Goal: Navigation & Orientation: Go to known website

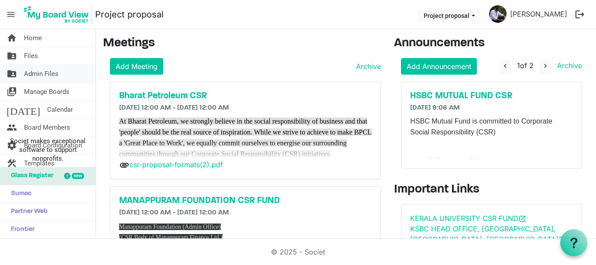
scroll to position [407, 0]
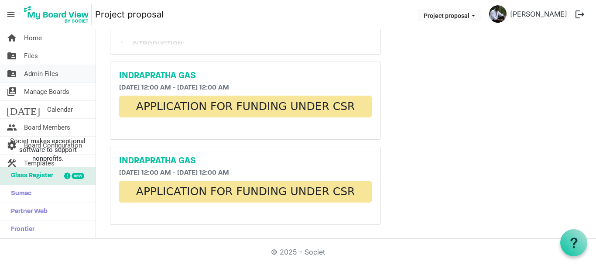
click at [48, 74] on span "Admin Files" at bounding box center [41, 73] width 34 height 17
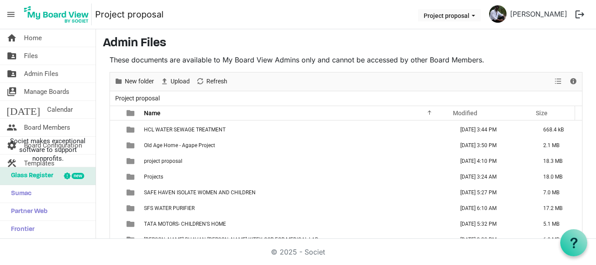
scroll to position [119, 0]
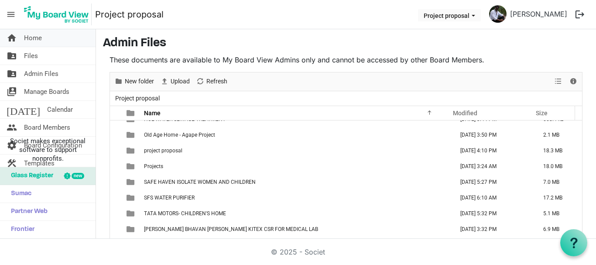
click at [27, 40] on span "Home" at bounding box center [33, 37] width 18 height 17
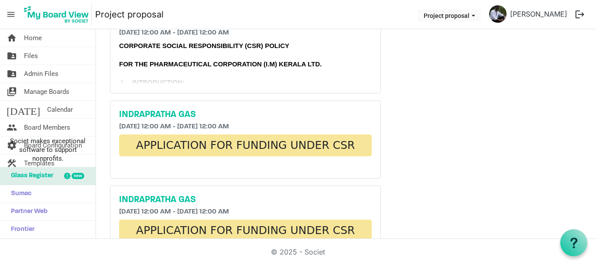
scroll to position [407, 0]
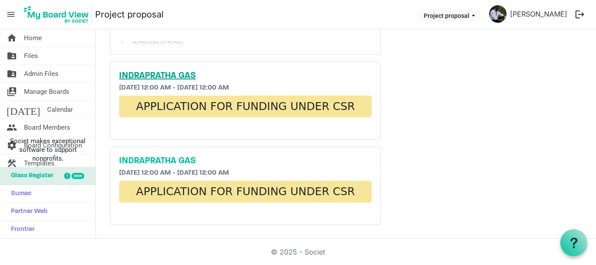
click at [173, 76] on h5 "INDRAPRATHA GAS" at bounding box center [245, 76] width 253 height 10
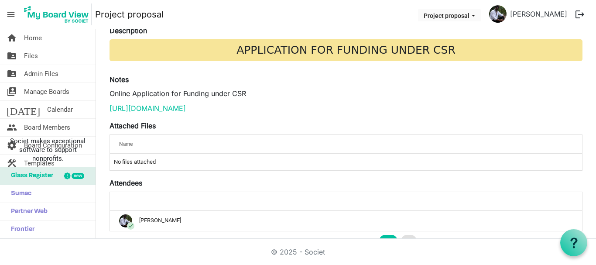
scroll to position [122, 0]
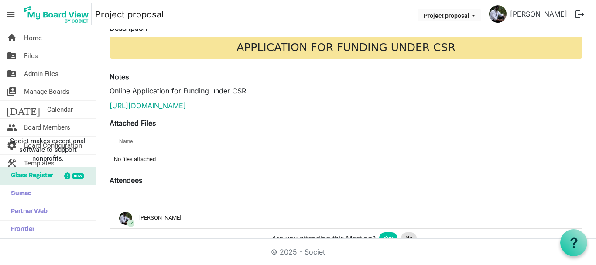
click at [177, 106] on link "https://www.iglonline.net/csr" at bounding box center [147, 105] width 76 height 9
